Goal: Transaction & Acquisition: Purchase product/service

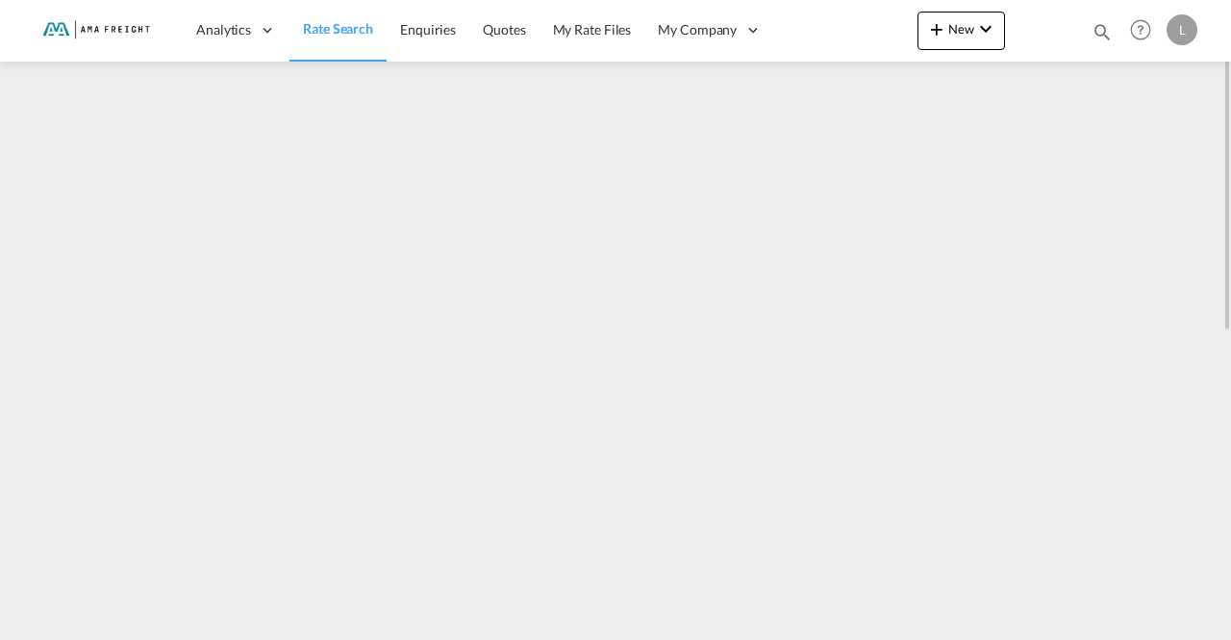
drag, startPoint x: 0, startPoint y: 0, endPoint x: 327, endPoint y: 30, distance: 328.4
click at [327, 30] on span "Rate Search" at bounding box center [338, 28] width 70 height 16
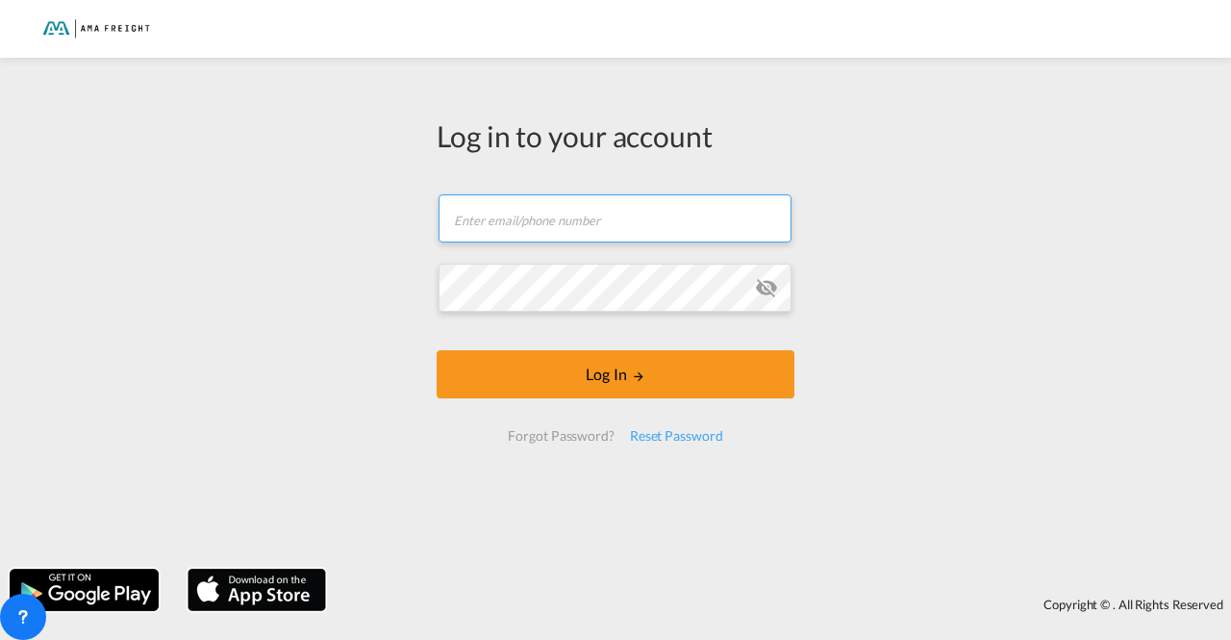
click at [517, 222] on input "text" at bounding box center [615, 218] width 353 height 48
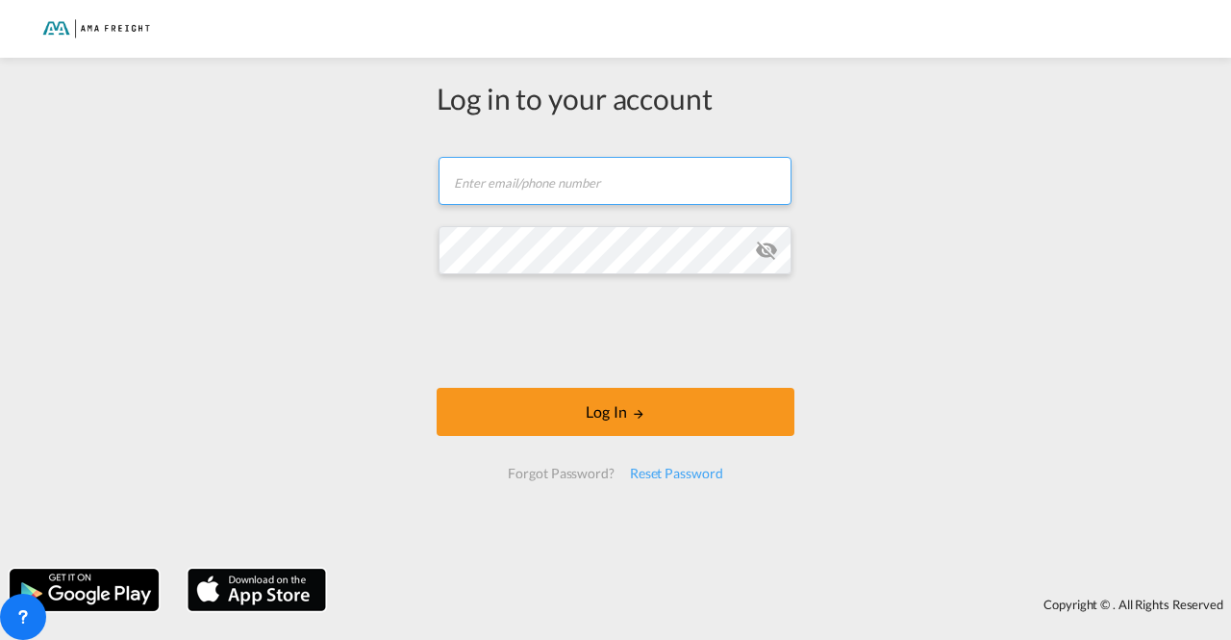
type input "[EMAIL_ADDRESS][DOMAIN_NAME]"
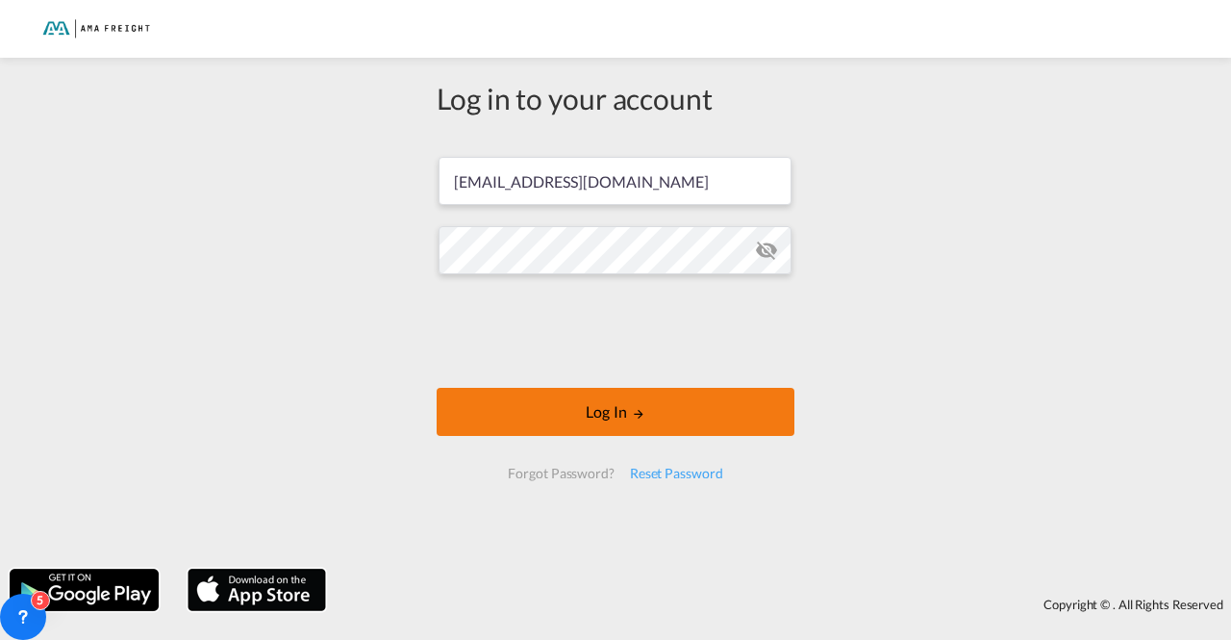
click at [673, 411] on button "Log In" at bounding box center [616, 412] width 358 height 48
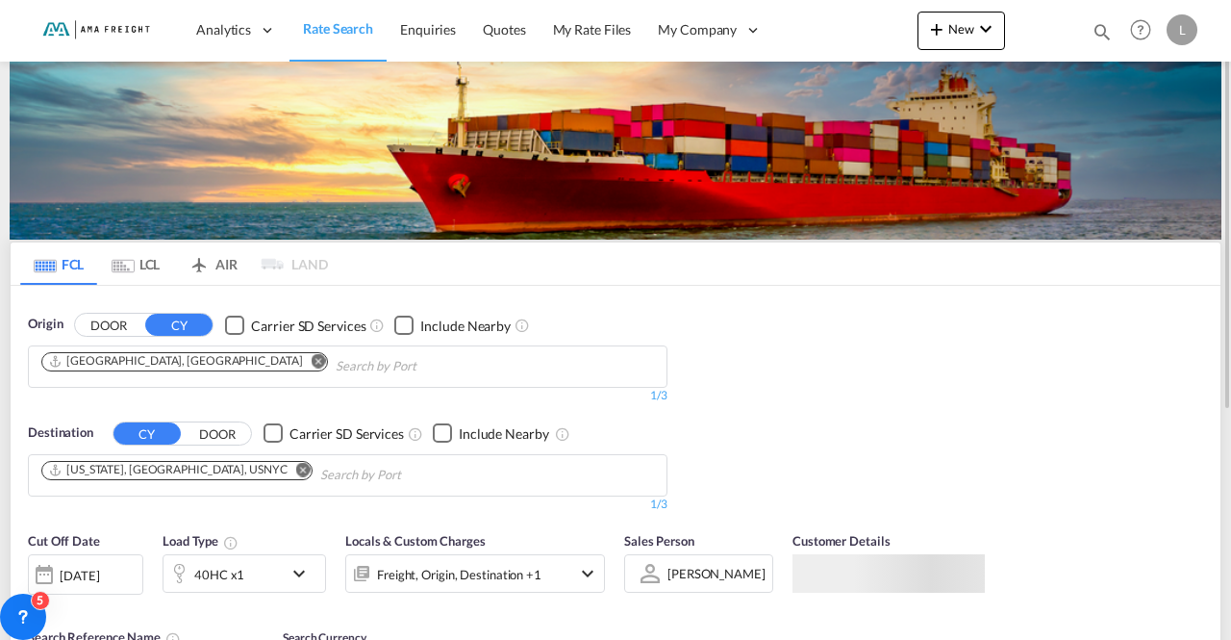
click at [349, 366] on input "Chips input." at bounding box center [427, 366] width 183 height 31
click at [312, 358] on md-icon "Remove" at bounding box center [319, 360] width 14 height 14
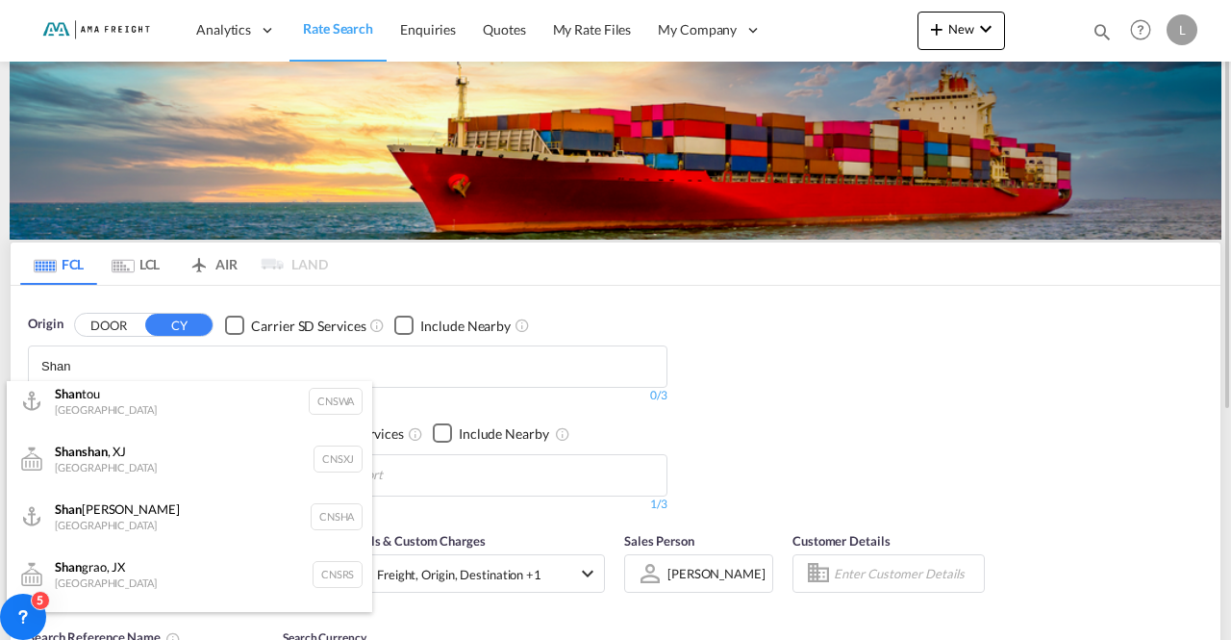
scroll to position [183, 0]
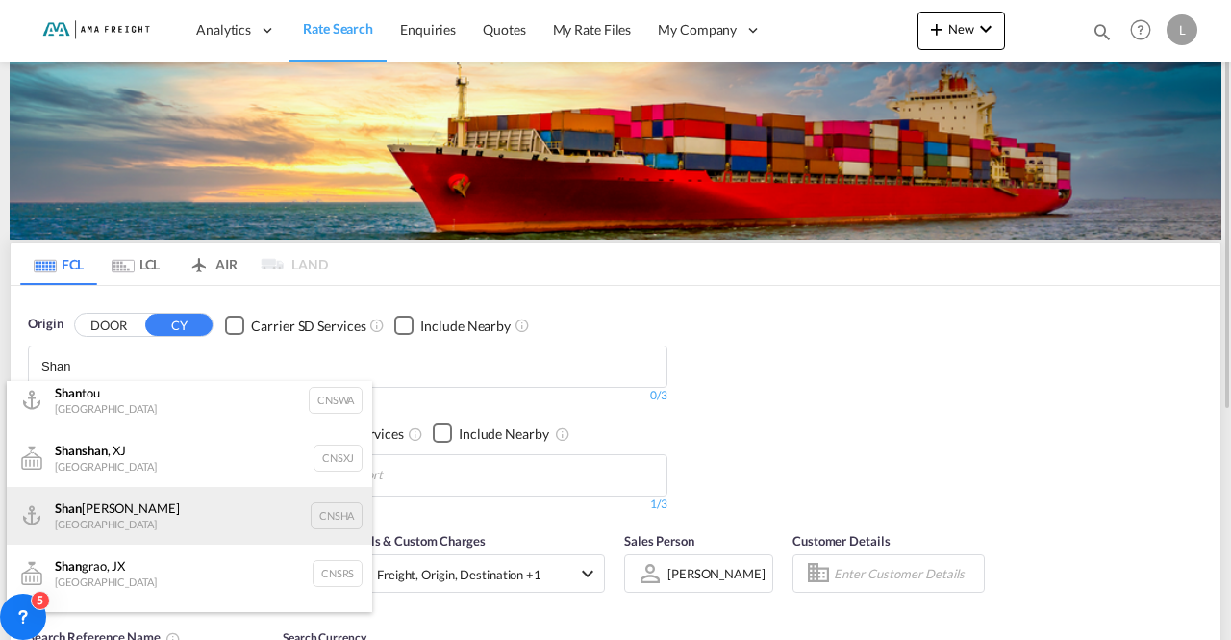
type input "Shan"
click at [112, 512] on div "[PERSON_NAME] [GEOGRAPHIC_DATA] CNSHA" at bounding box center [190, 516] width 366 height 58
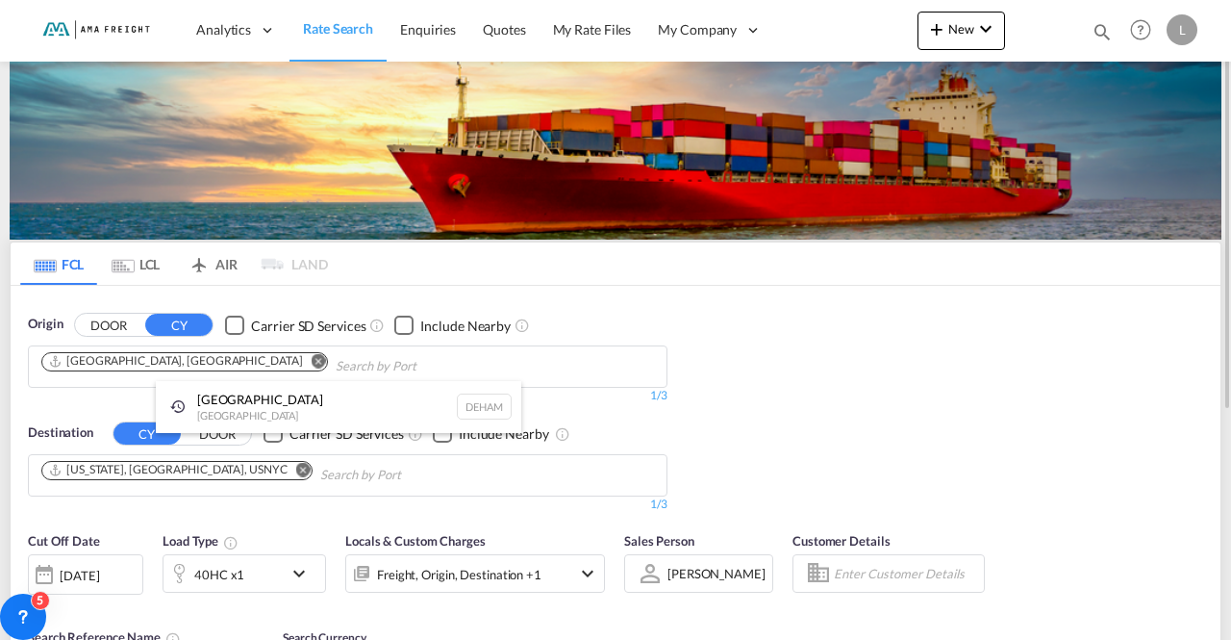
scroll to position [0, 0]
click at [191, 470] on div at bounding box center [615, 320] width 1231 height 640
click at [296, 470] on md-icon "Remove" at bounding box center [303, 469] width 14 height 14
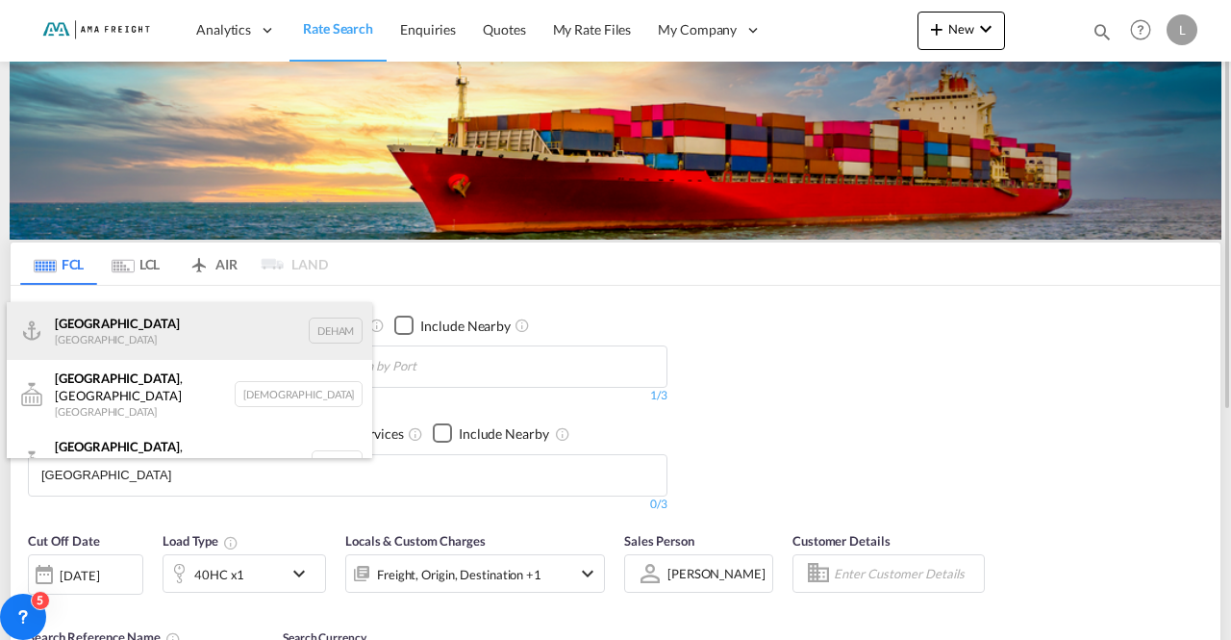
type input "[GEOGRAPHIC_DATA]"
click at [142, 340] on div "Hamburg [GEOGRAPHIC_DATA] [GEOGRAPHIC_DATA]" at bounding box center [190, 331] width 366 height 58
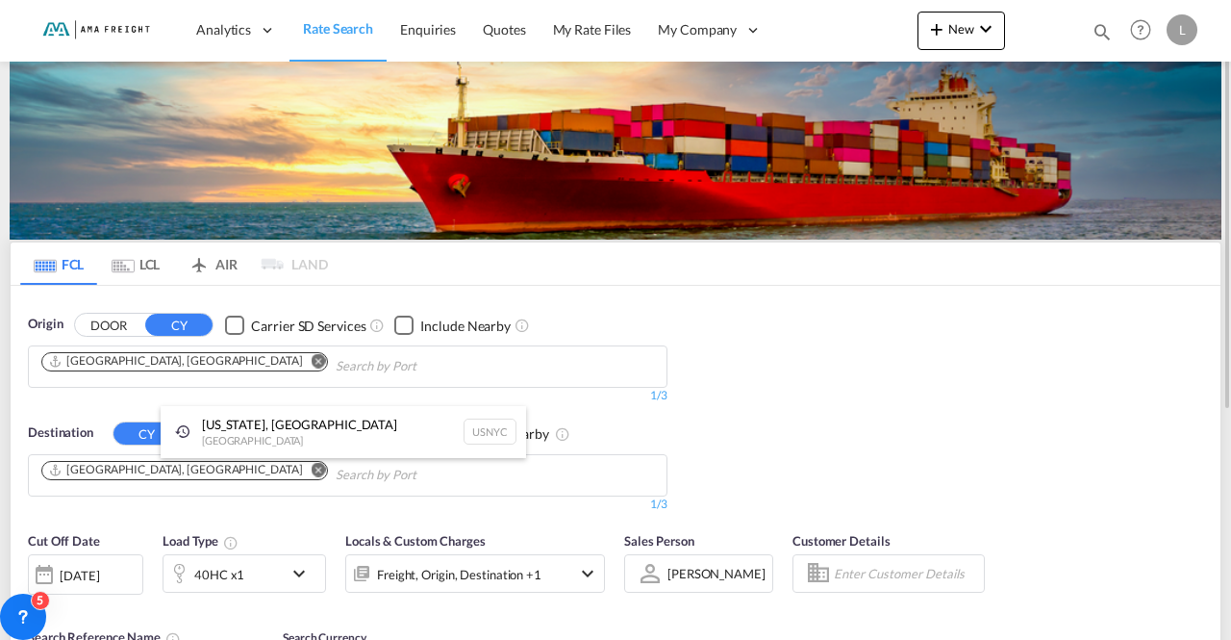
click at [73, 571] on div at bounding box center [615, 320] width 1231 height 640
click at [75, 574] on div "[DATE]" at bounding box center [79, 575] width 39 height 17
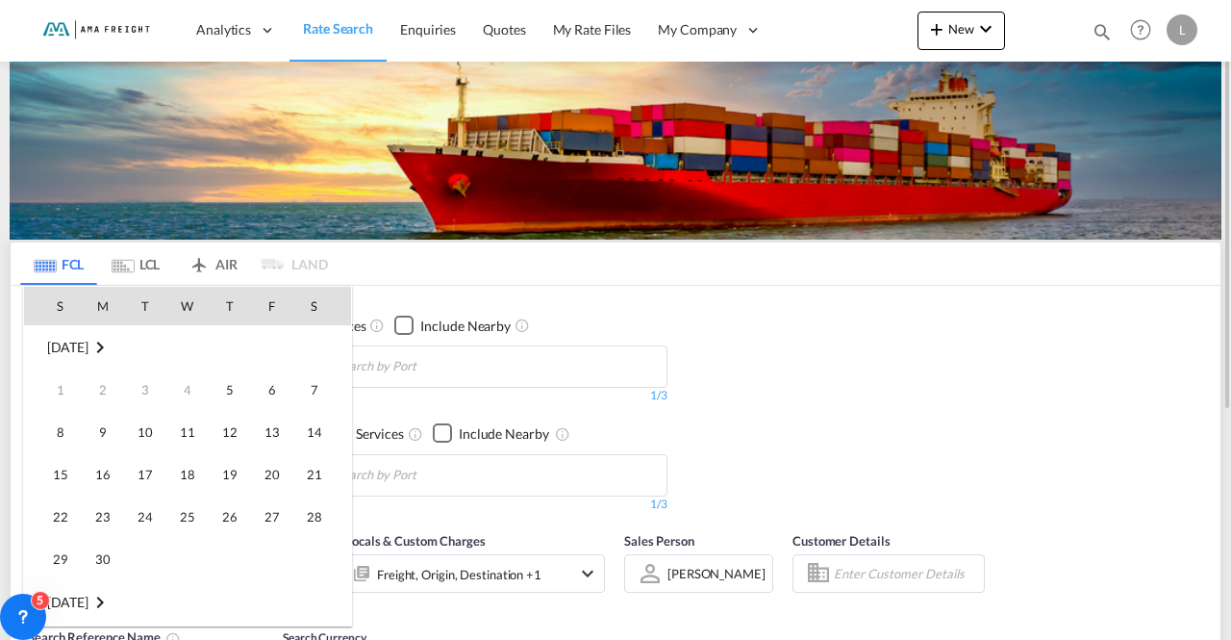
scroll to position [765, 0]
click at [105, 469] on span "15" at bounding box center [103, 474] width 38 height 38
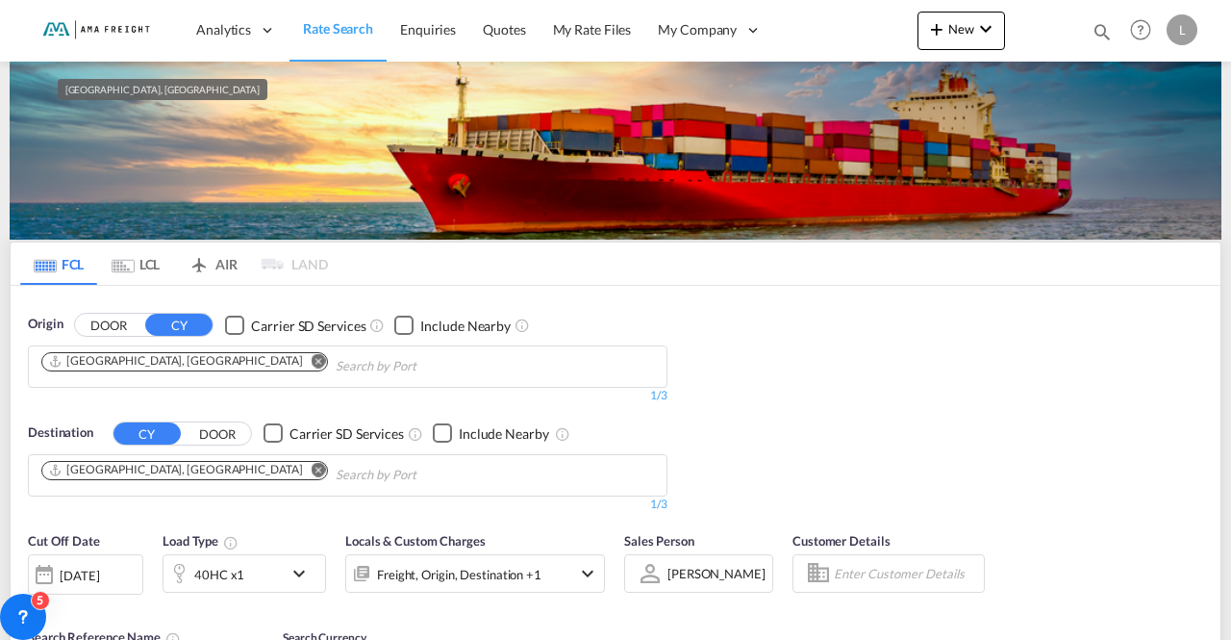
scroll to position [345, 0]
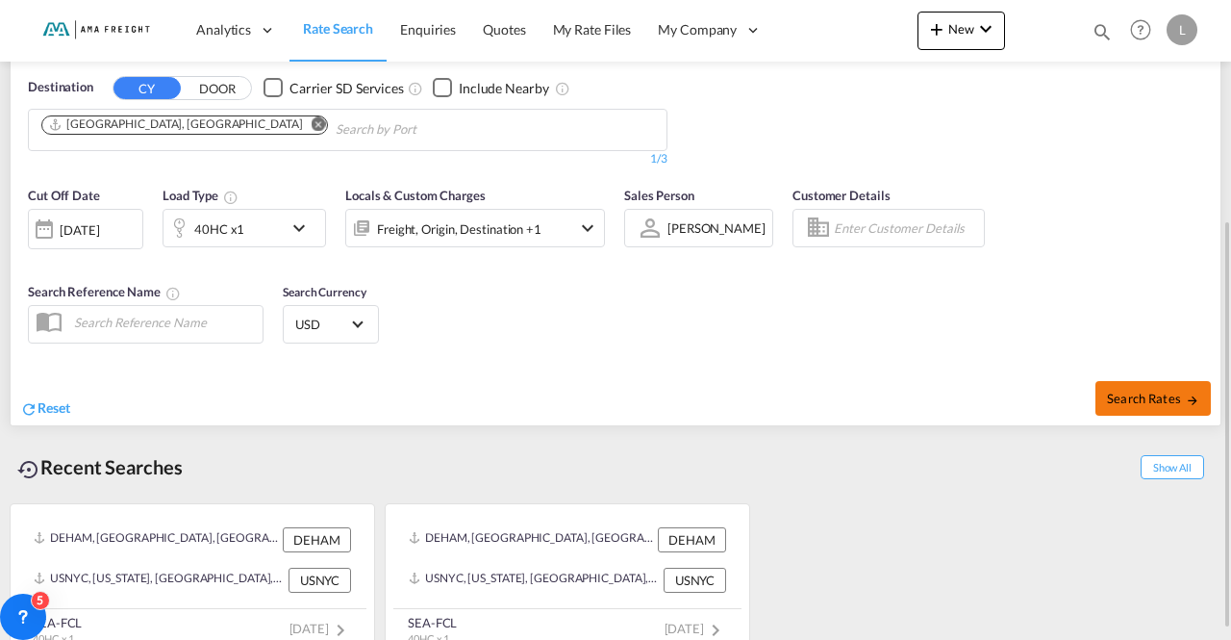
click at [1112, 397] on span "Search Rates" at bounding box center [1153, 398] width 92 height 15
type input "CNSHA to DEHAM / [DATE]"
